Goal: Information Seeking & Learning: Check status

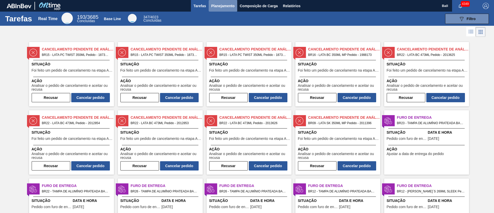
click at [219, 8] on span "Planejamento" at bounding box center [222, 6] width 23 height 6
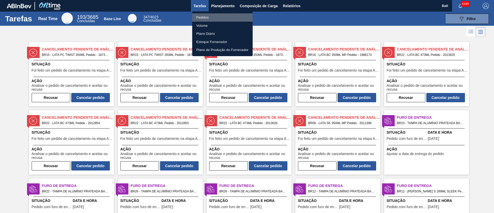
click at [204, 16] on li "Pedidos" at bounding box center [222, 17] width 60 height 8
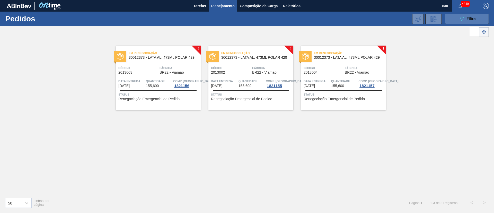
click at [469, 18] on span "Filtro" at bounding box center [471, 19] width 9 height 4
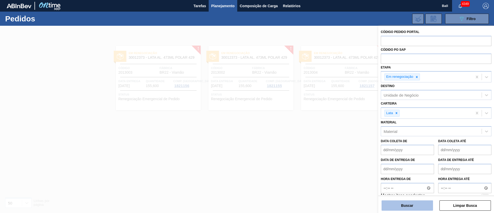
click at [405, 204] on button "Buscar" at bounding box center [406, 205] width 51 height 10
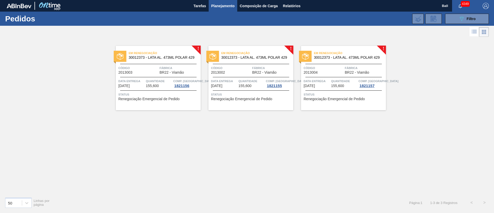
click at [225, 8] on span "Planejamento" at bounding box center [222, 6] width 23 height 6
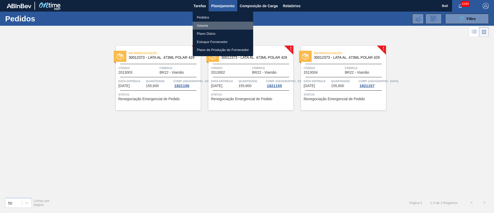
click at [208, 25] on li "Volume" at bounding box center [223, 26] width 60 height 8
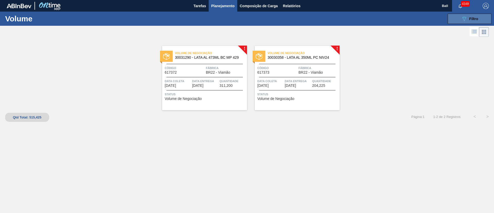
click at [467, 17] on icon "089F7B8B-B2A5-4AFE-B5C0-19BA573D28AC" at bounding box center [464, 19] width 6 height 6
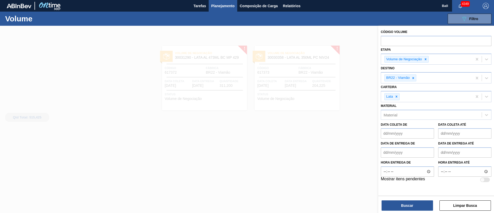
click at [313, 129] on div at bounding box center [247, 132] width 494 height 213
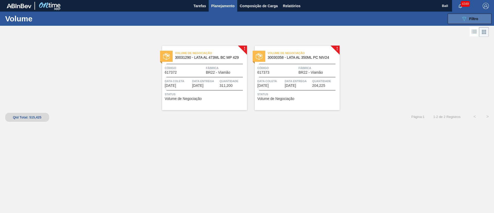
click at [454, 18] on button "089F7B8B-B2A5-4AFE-B5C0-19BA573D28AC Filtro" at bounding box center [470, 19] width 44 height 10
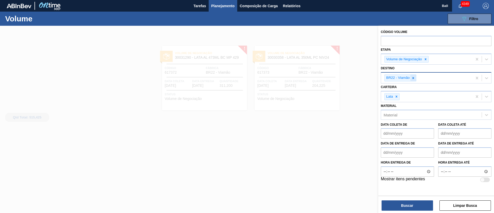
click at [414, 76] on icon at bounding box center [413, 78] width 4 height 4
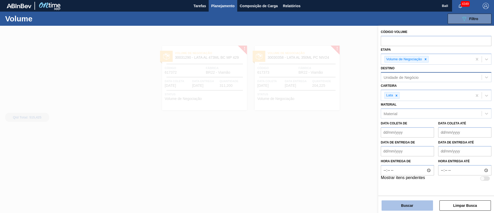
click at [405, 204] on button "Buscar" at bounding box center [406, 205] width 51 height 10
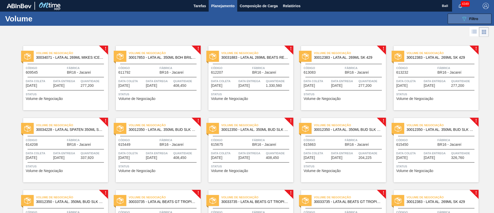
click at [464, 17] on icon "089F7B8B-B2A5-4AFE-B5C0-19BA573D28AC" at bounding box center [464, 19] width 6 height 6
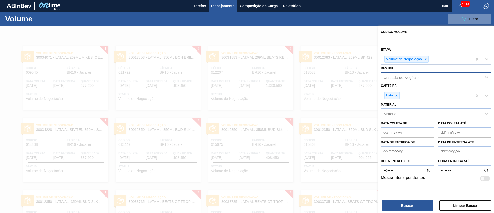
click at [414, 78] on div "Unidade de Negócio" at bounding box center [400, 77] width 35 height 4
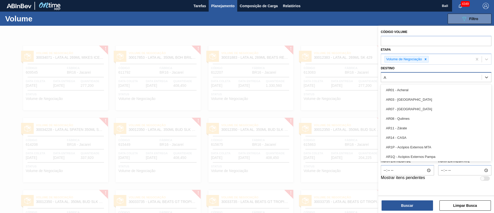
type input "AG"
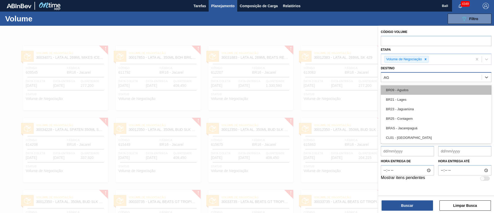
click at [413, 87] on div "BR09 - Agudos" at bounding box center [436, 90] width 111 height 10
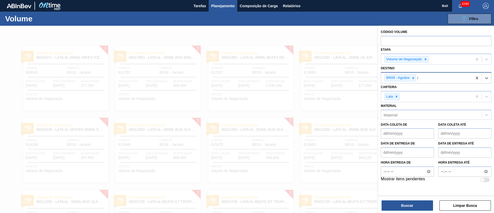
type input "LA"
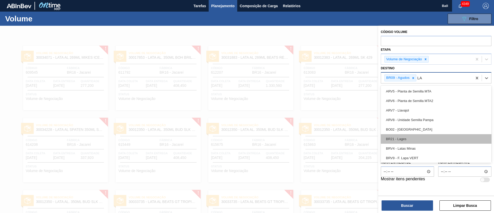
click at [414, 136] on div "BR21 - Lages" at bounding box center [436, 139] width 111 height 10
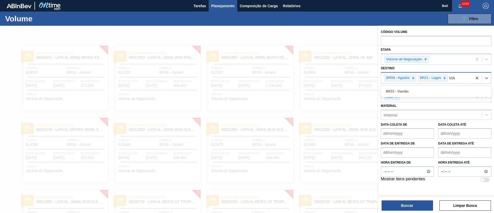
type input "VIAM"
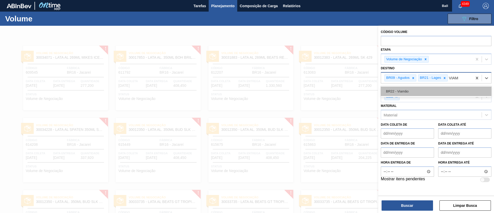
click at [439, 89] on div "BR22 - Viamão" at bounding box center [436, 91] width 111 height 10
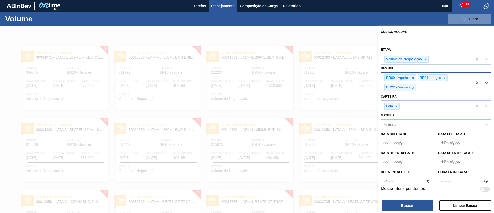
click at [447, 56] on div "Volume de Negociação" at bounding box center [426, 59] width 91 height 11
type input "R"
type input "E"
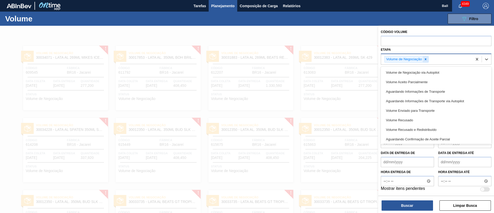
click at [426, 59] on icon at bounding box center [426, 59] width 4 height 4
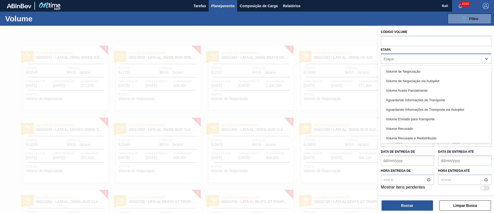
click at [411, 53] on div "Etapa option Volume de Negociação, deselected. option Volume de Negociação via …" at bounding box center [436, 54] width 111 height 17
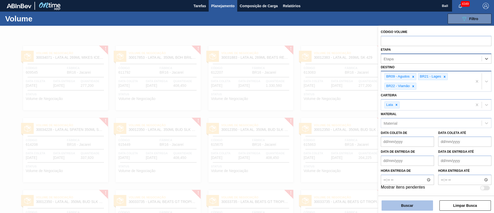
click at [400, 203] on button "Buscar" at bounding box center [406, 205] width 51 height 10
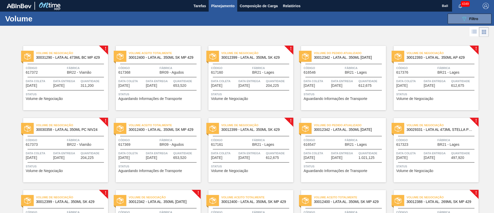
click at [475, 30] on icon at bounding box center [474, 30] width 4 height 0
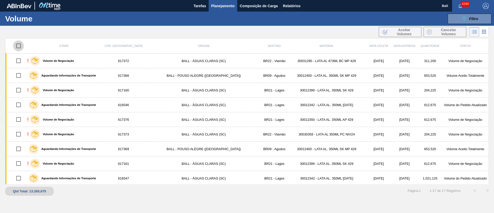
click at [20, 45] on input "checkbox" at bounding box center [18, 45] width 11 height 11
checkbox input "true"
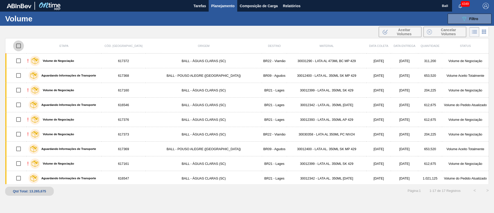
checkbox input "true"
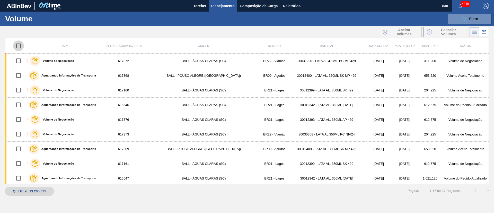
checkbox input "true"
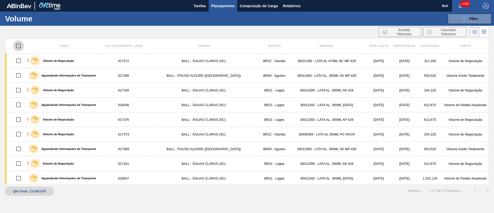
checkbox input "true"
click at [20, 44] on input "checkbox" at bounding box center [18, 45] width 11 height 11
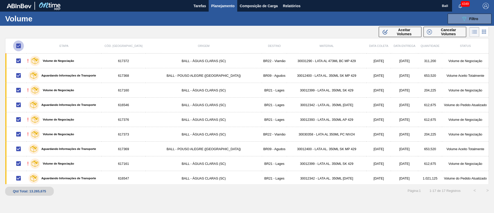
checkbox input "false"
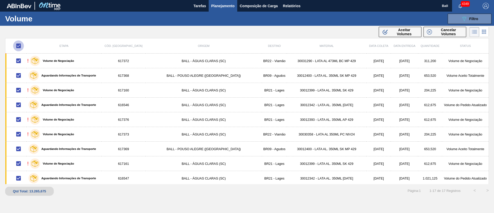
checkbox input "false"
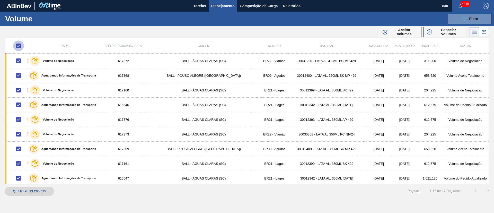
checkbox input "false"
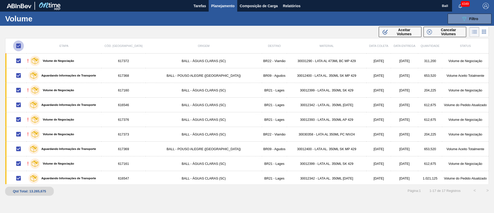
checkbox input "false"
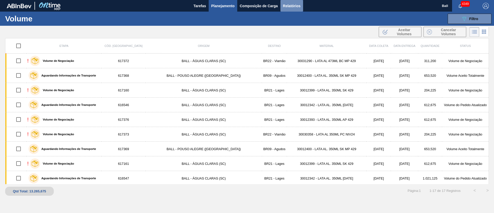
click at [301, 7] on button "Relatórios" at bounding box center [291, 6] width 23 height 12
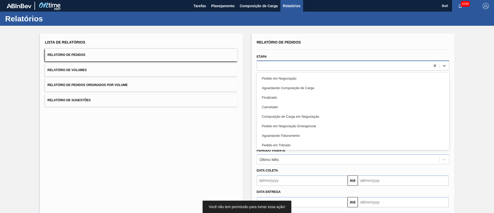
click at [301, 63] on div at bounding box center [343, 65] width 173 height 7
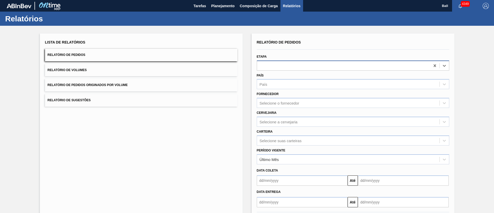
click at [301, 63] on div at bounding box center [343, 65] width 173 height 7
click at [272, 66] on div at bounding box center [343, 65] width 173 height 7
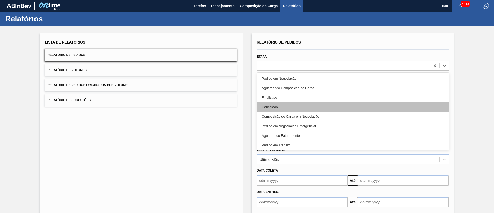
scroll to position [115, 0]
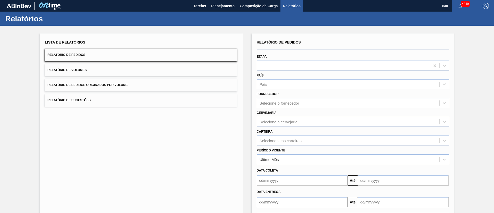
click at [175, 123] on div "Lista de Relatórios Relatório de Pedidos Relatório de Volumes Relatório de Pedi…" at bounding box center [141, 132] width 203 height 198
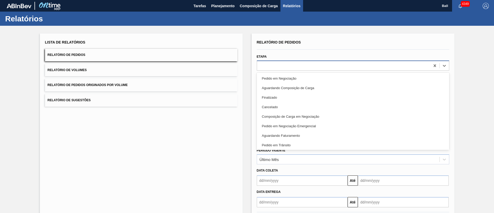
click at [291, 66] on div at bounding box center [343, 65] width 173 height 7
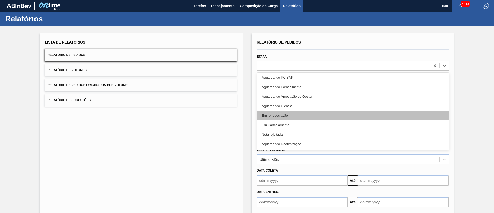
click at [294, 118] on div "Em renegociação" at bounding box center [353, 116] width 192 height 10
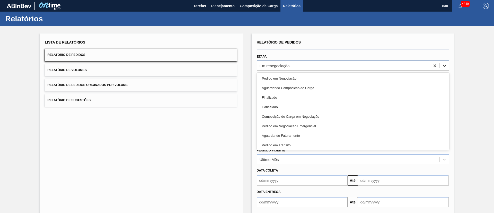
click at [443, 66] on icon at bounding box center [444, 65] width 5 height 5
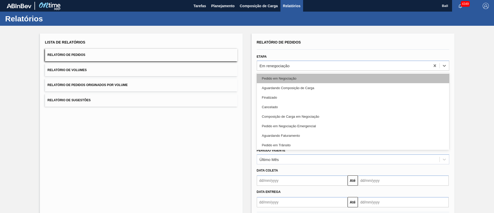
click at [360, 79] on div "Pedido em Negociação" at bounding box center [353, 79] width 192 height 10
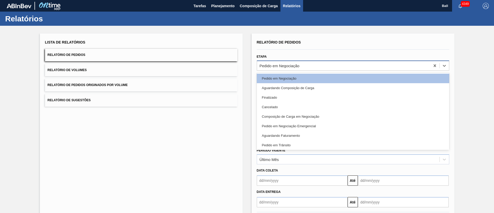
click at [363, 65] on div "Pedido em Negociação" at bounding box center [343, 65] width 173 height 7
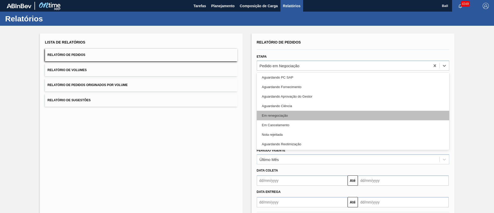
click at [298, 114] on div "Em renegociação" at bounding box center [353, 116] width 192 height 10
